Goal: Transaction & Acquisition: Purchase product/service

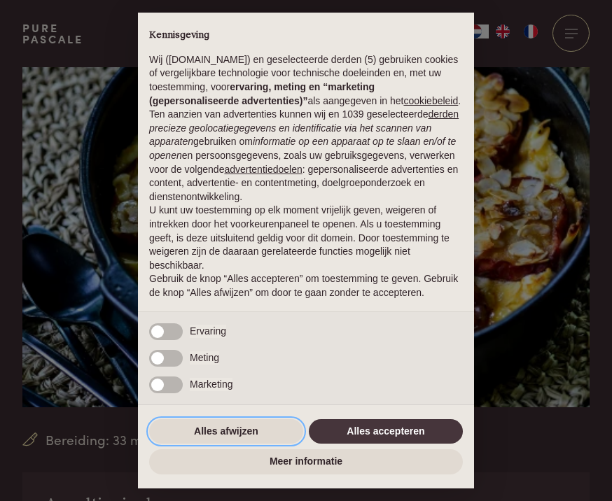
click at [188, 434] on button "Alles afwijzen" at bounding box center [226, 432] width 154 height 25
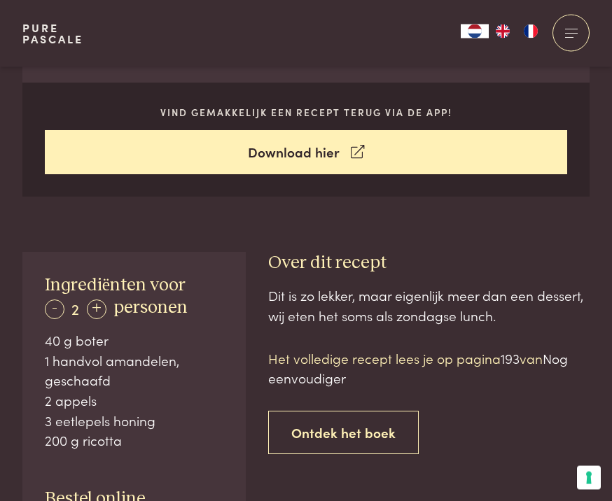
scroll to position [594, 0]
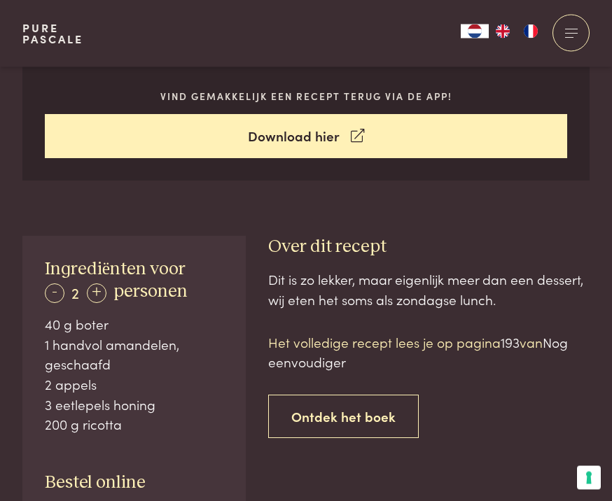
click at [99, 293] on div "+" at bounding box center [97, 294] width 20 height 20
click at [95, 291] on div "+" at bounding box center [97, 294] width 20 height 20
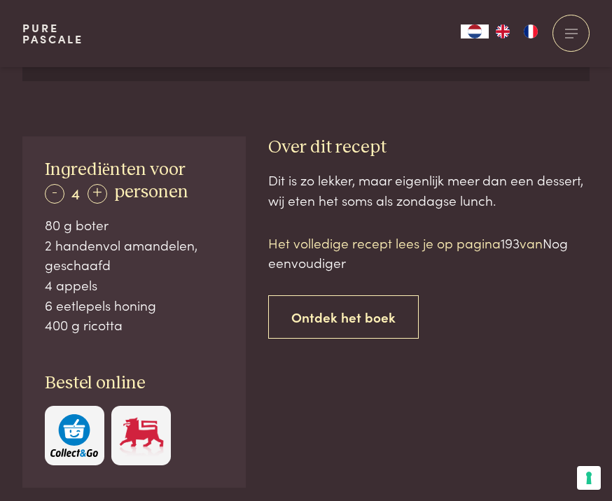
scroll to position [693, 0]
click at [403, 246] on p "Het volledige recept lees je op pagina 193 van Nog eenvoudiger" at bounding box center [428, 254] width 321 height 40
click at [354, 240] on p "Het volledige recept lees je op pagina 193 van Nog eenvoudiger" at bounding box center [428, 254] width 321 height 40
click at [508, 243] on span "193" at bounding box center [510, 243] width 19 height 19
click at [558, 240] on span "Nog eenvoudiger" at bounding box center [418, 253] width 300 height 39
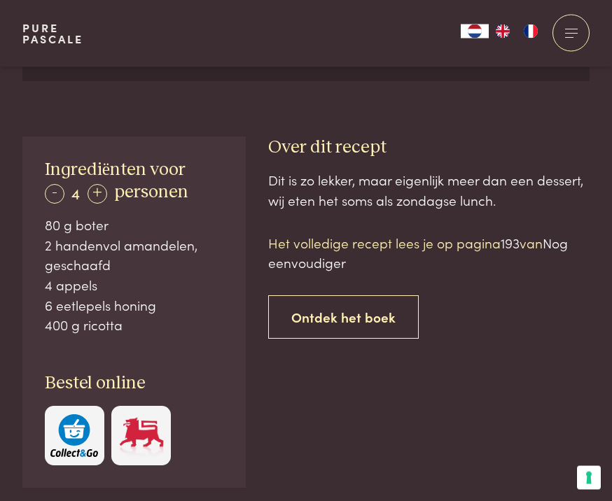
click at [297, 320] on link "Ontdek het boek" at bounding box center [343, 318] width 151 height 44
